Goal: Task Accomplishment & Management: Complete application form

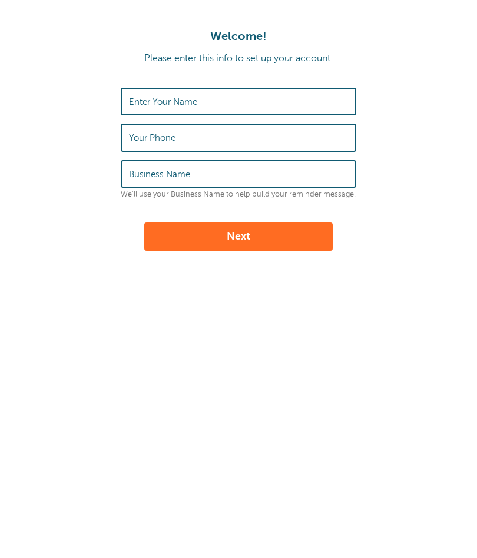
click at [210, 108] on input "Enter Your Name" at bounding box center [238, 101] width 219 height 25
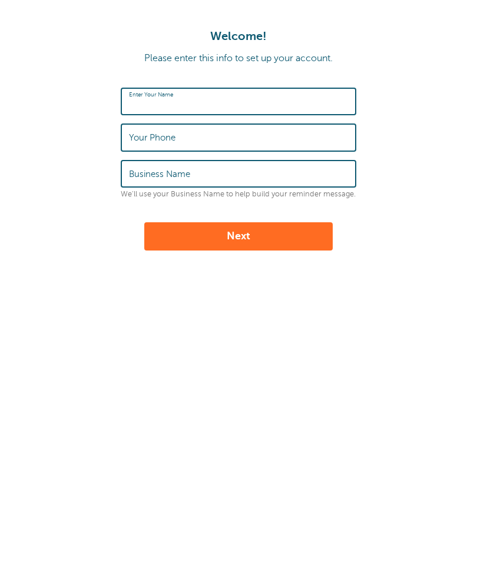
type input "[PERSON_NAME]"
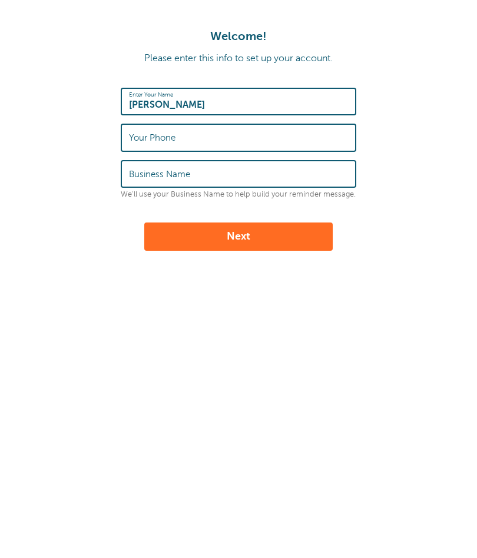
type input "8645976259"
type input "Prints By Paga"
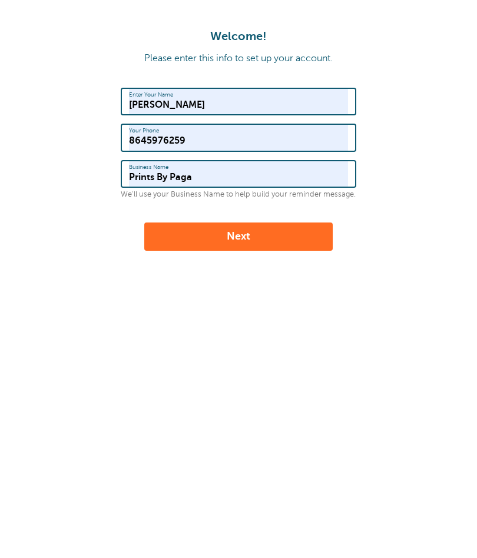
click at [257, 225] on button "Next" at bounding box center [238, 236] width 188 height 28
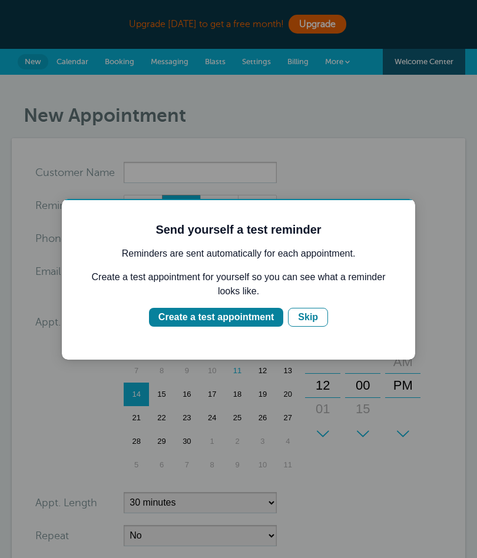
click at [189, 321] on div "Create a test appointment" at bounding box center [215, 317] width 115 height 14
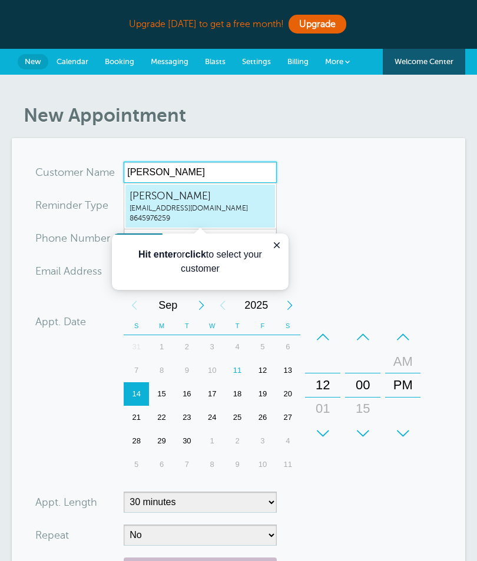
type input "[PERSON_NAME]"
click at [359, 249] on form "You are creating a new customer. To use an existing customer select one from th…" at bounding box center [238, 403] width 406 height 482
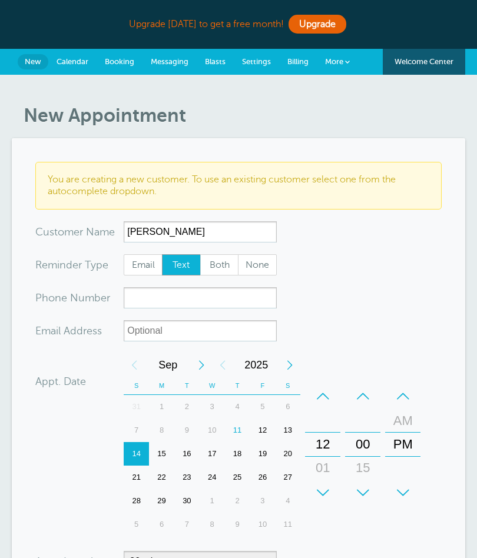
click at [138, 274] on label "Email" at bounding box center [143, 264] width 39 height 21
click at [124, 254] on input "Email" at bounding box center [123, 254] width 1 height 1
radio input "true"
click at [222, 267] on span "Both" at bounding box center [220, 265] width 38 height 20
click at [200, 254] on input "Both" at bounding box center [199, 254] width 1 height 1
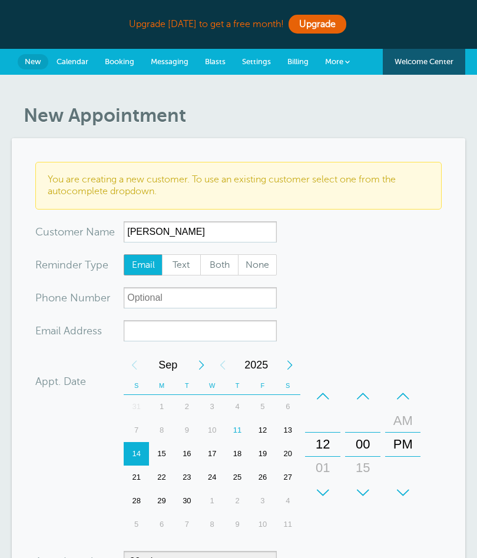
radio input "true"
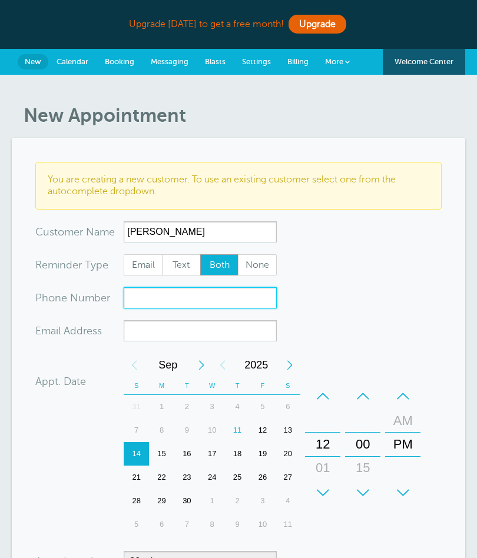
click at [158, 302] on input "xxx-no-autofill" at bounding box center [200, 297] width 153 height 21
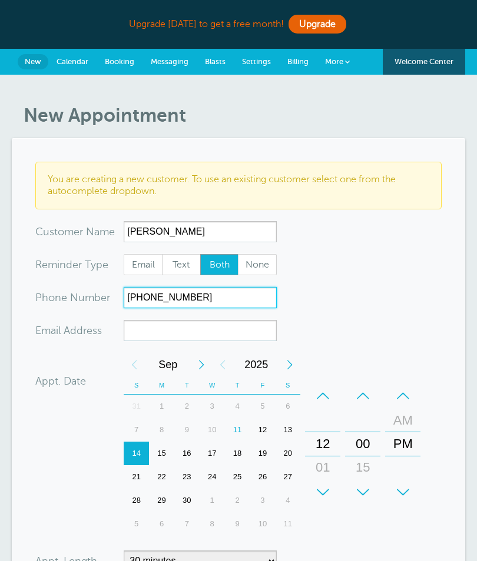
type input "864 5976259"
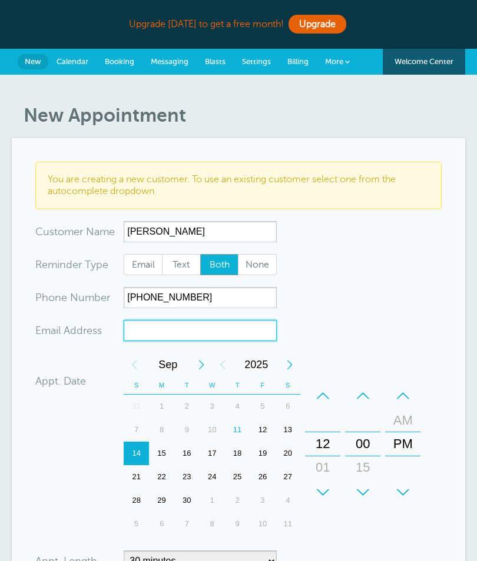
click at [144, 337] on input "xx-no-autofill" at bounding box center [200, 330] width 153 height 21
click at [143, 337] on input "xx-no-autofill" at bounding box center [200, 330] width 153 height 21
click at [147, 329] on input "xx-no-autofill" at bounding box center [200, 330] width 153 height 21
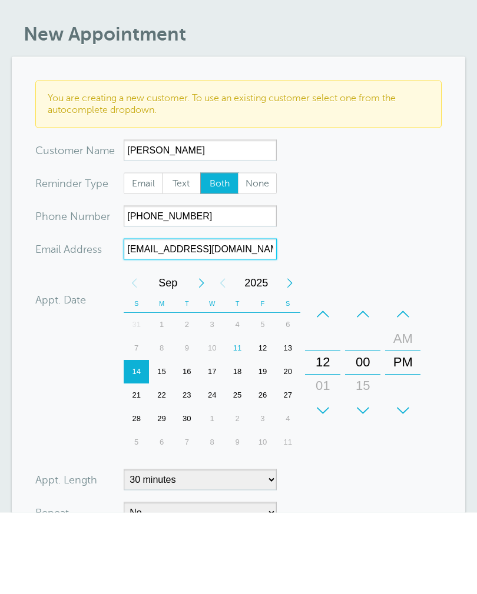
click at [191, 442] on div "16" at bounding box center [186, 454] width 25 height 24
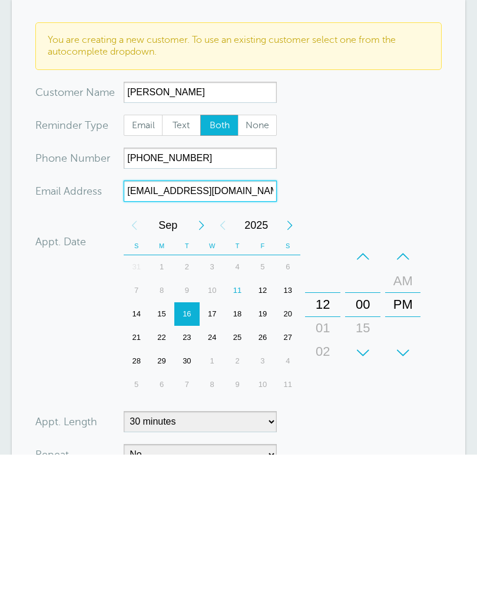
click at [340, 384] on div "12 01 02 03 04 05 06 07 08 09 10 11" at bounding box center [322, 444] width 35 height 120
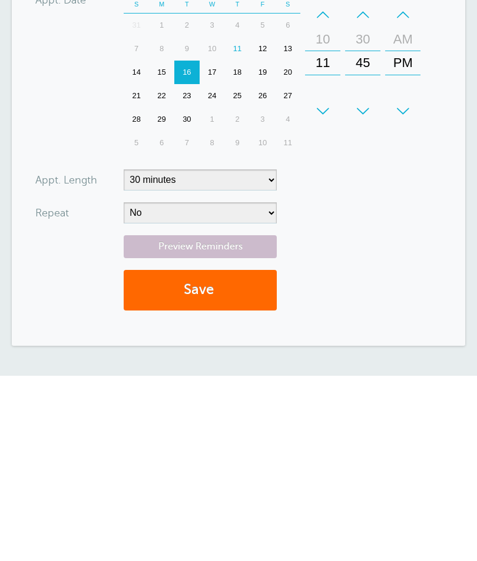
scroll to position [196, 0]
type input "patriciakabore98@gmail.com"
click at [257, 355] on select "5 minutes 10 minutes 15 minutes 20 minutes 25 minutes 30 minutes 35 minutes 40 …" at bounding box center [200, 365] width 153 height 21
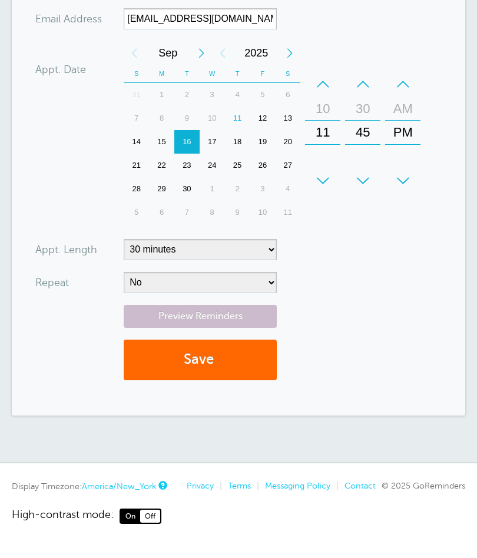
click at [277, 270] on form "You are creating a new customer. To use an existing customer select one from th…" at bounding box center [238, 121] width 406 height 542
click at [277, 277] on form "You are creating a new customer. To use an existing customer select one from th…" at bounding box center [238, 121] width 406 height 542
click at [140, 278] on select "No Daily Weekly Every 2 weeks Every 3 weeks Every 4 weeks Monthly Every 5 weeks…" at bounding box center [200, 282] width 153 height 21
select select "RRULE:FREQ=DAILY"
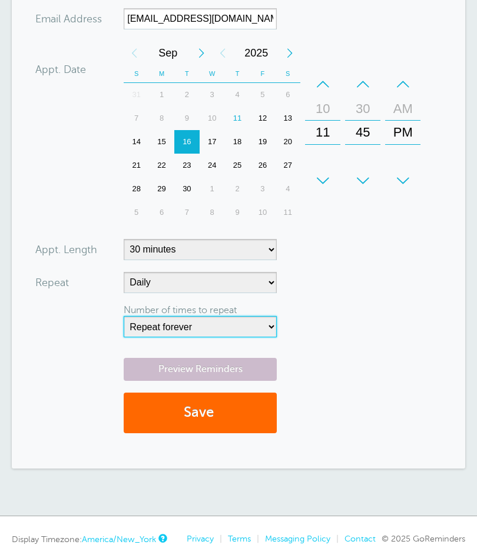
click at [251, 335] on select "Repeat forever 2 3 4 5 6 7 8 9 10 11 12 13 14 15 16 17 18 19 20" at bounding box center [200, 326] width 153 height 21
select select "2"
click at [238, 376] on link "Preview Reminders" at bounding box center [200, 369] width 153 height 23
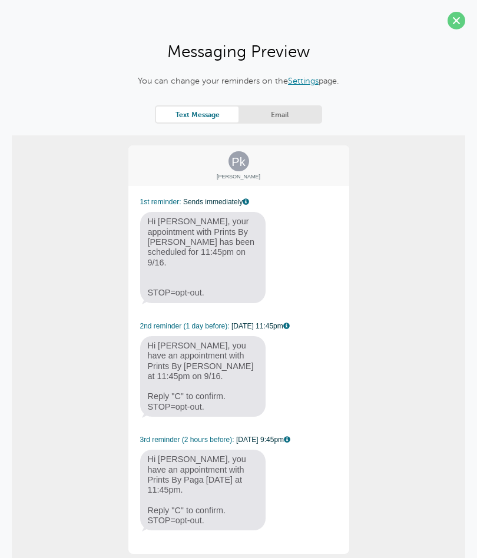
click at [12, 15] on section "Messaging Preview You can change your reminders on the Settings page. Text Mess…" at bounding box center [238, 299] width 477 height 598
click at [218, 234] on span "Hi Patricia, your appointment with Prints By Paga has been scheduled for 11:45p…" at bounding box center [203, 257] width 126 height 91
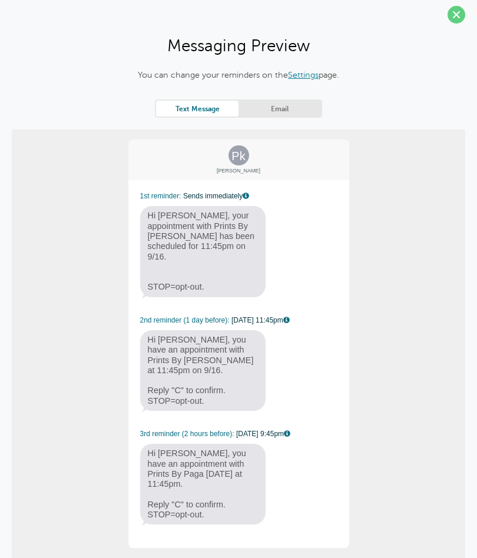
scroll to position [5, 0]
click at [297, 112] on link "Email" at bounding box center [279, 109] width 82 height 16
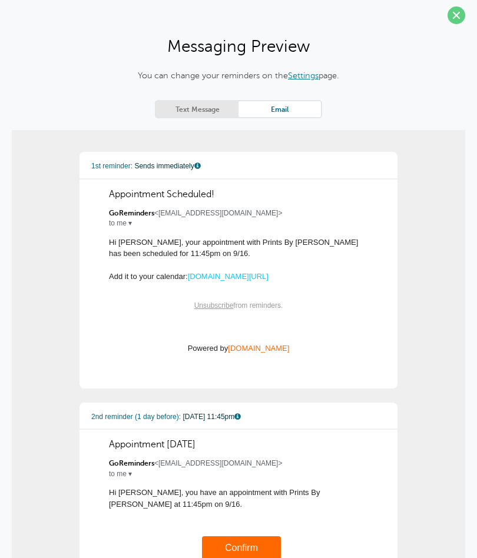
click at [276, 242] on span "Hi Patricia, your appointment with Prints By Paga has been scheduled for 11:45p…" at bounding box center [233, 260] width 249 height 44
click at [277, 251] on div "1st reminder: Sends immediately Appointment Scheduled! GoReminders <noreply@gor…" at bounding box center [238, 270] width 294 height 213
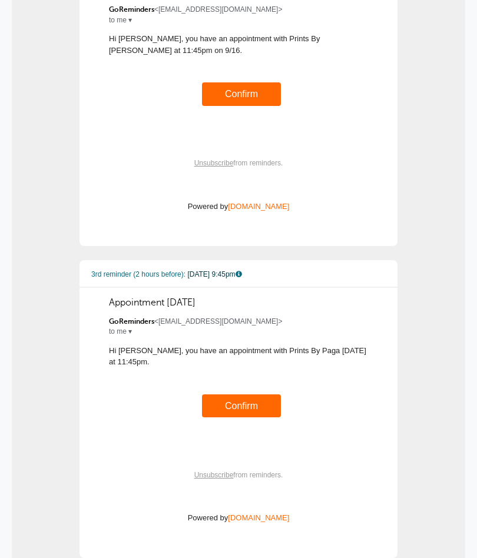
scroll to position [460, 0]
click at [255, 93] on link "Confirm" at bounding box center [241, 93] width 33 height 10
click at [258, 394] on td "Confirm" at bounding box center [241, 406] width 79 height 24
click at [244, 401] on link "Confirm" at bounding box center [241, 405] width 33 height 10
click at [257, 400] on link "Confirm" at bounding box center [241, 405] width 33 height 10
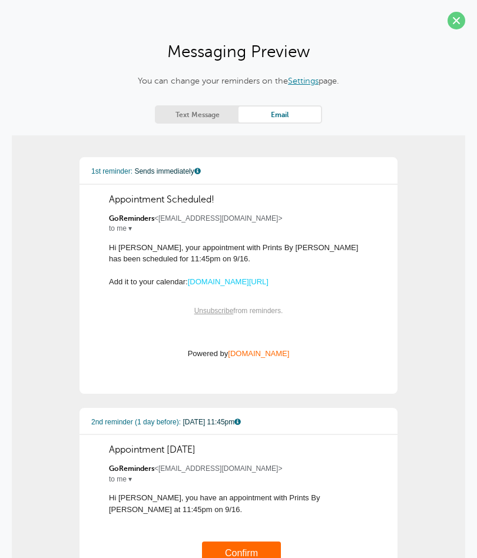
scroll to position [0, 0]
